Goal: Complete application form

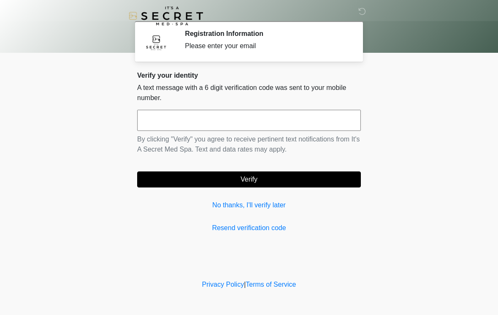
click at [300, 115] on input "text" at bounding box center [249, 120] width 224 height 21
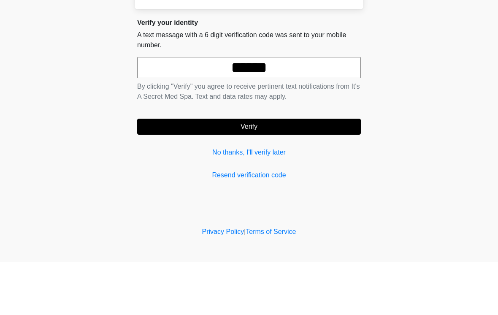
type input "******"
click at [315, 171] on button "Verify" at bounding box center [249, 179] width 224 height 16
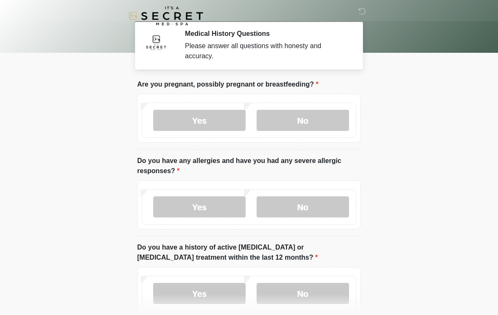
click at [334, 121] on label "No" at bounding box center [302, 120] width 92 height 21
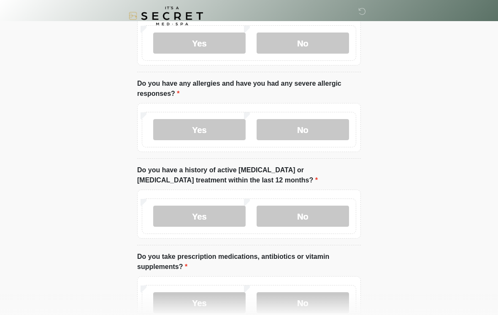
scroll to position [88, 0]
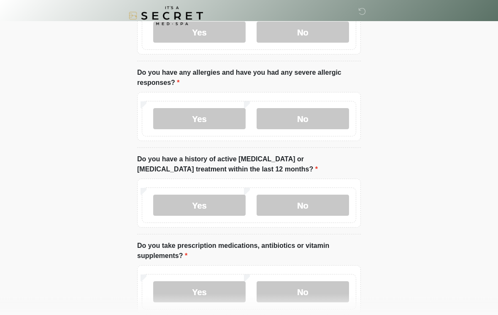
click at [324, 111] on label "No" at bounding box center [302, 118] width 92 height 21
click at [314, 202] on label "No" at bounding box center [302, 204] width 92 height 21
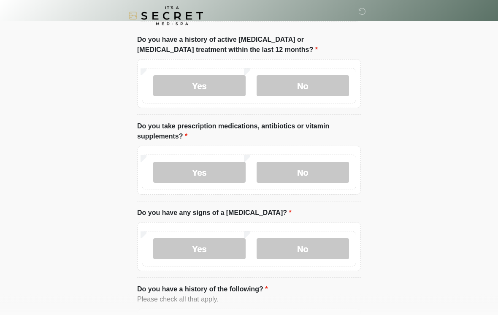
scroll to position [214, 0]
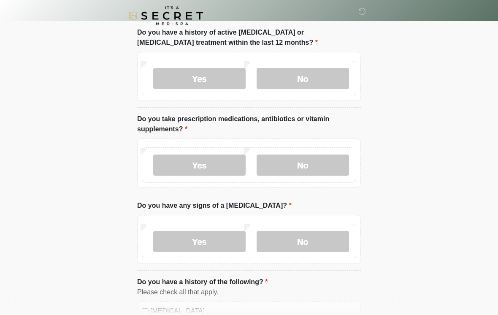
click at [317, 161] on label "No" at bounding box center [302, 165] width 92 height 21
click at [322, 243] on label "No" at bounding box center [302, 241] width 92 height 21
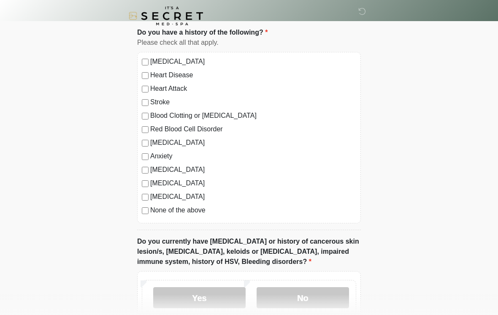
scroll to position [467, 0]
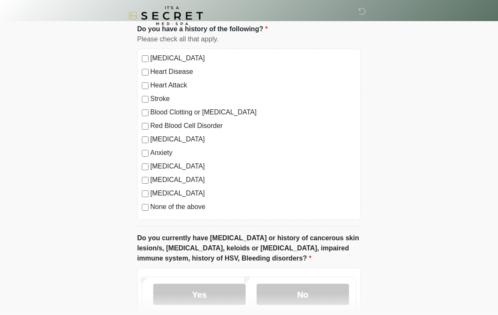
click at [151, 204] on label "None of the above" at bounding box center [253, 207] width 206 height 10
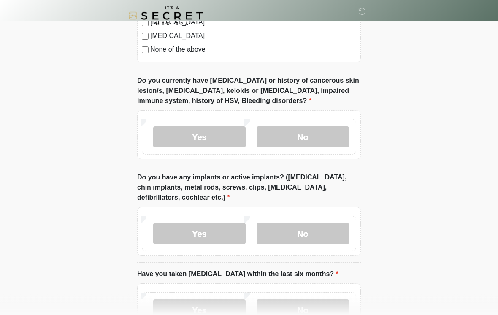
scroll to position [625, 0]
click at [327, 140] on label "No" at bounding box center [302, 136] width 92 height 21
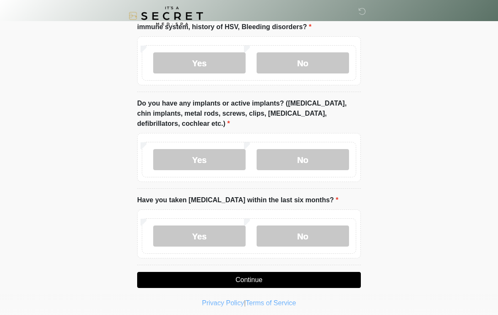
scroll to position [702, 0]
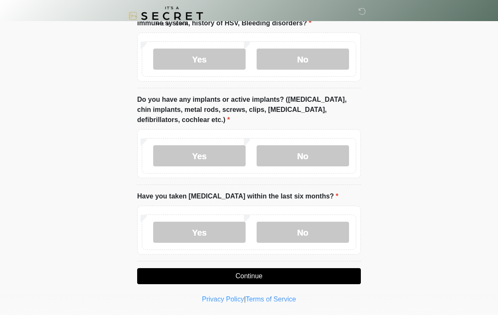
click at [327, 148] on label "No" at bounding box center [302, 155] width 92 height 21
click at [324, 234] on label "No" at bounding box center [302, 231] width 92 height 21
click at [326, 272] on button "Continue" at bounding box center [249, 276] width 224 height 16
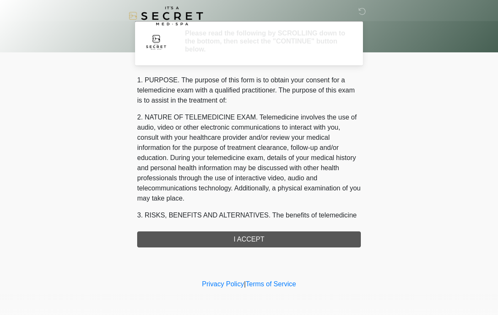
scroll to position [0, 0]
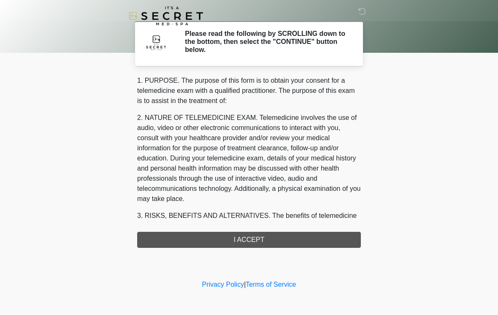
click at [309, 235] on div "1. PURPOSE. The purpose of this form is to obtain your consent for a telemedici…" at bounding box center [249, 161] width 224 height 172
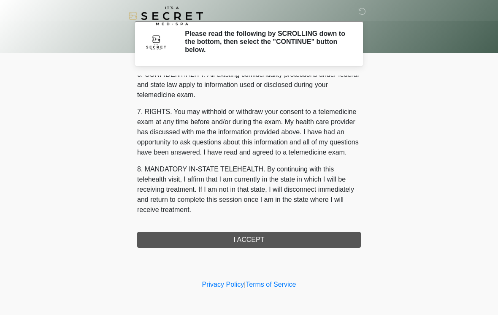
click at [268, 240] on button "I ACCEPT" at bounding box center [249, 240] width 224 height 16
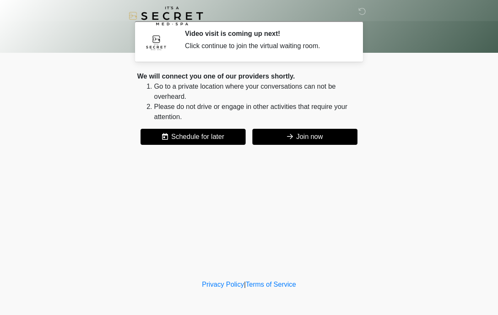
click at [311, 143] on button "Join now" at bounding box center [304, 137] width 105 height 16
